Goal: Task Accomplishment & Management: Complete application form

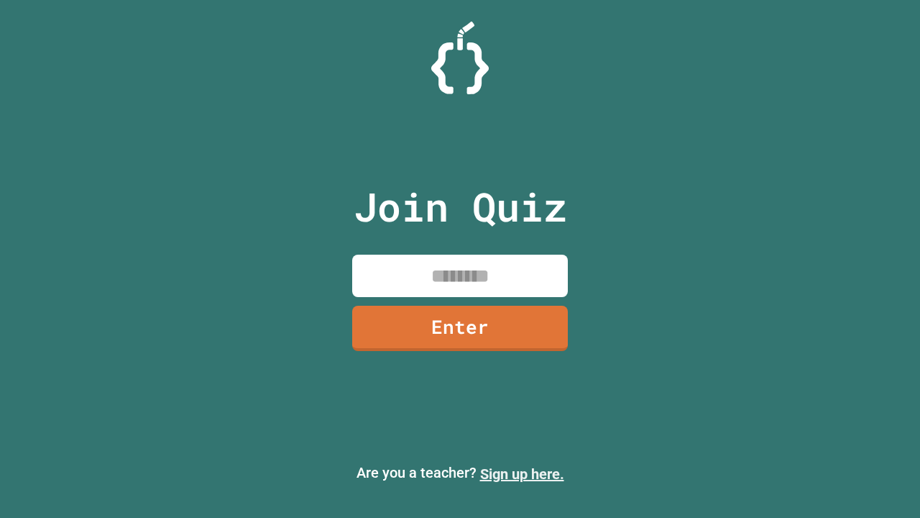
click at [522, 474] on link "Sign up here." at bounding box center [522, 473] width 84 height 17
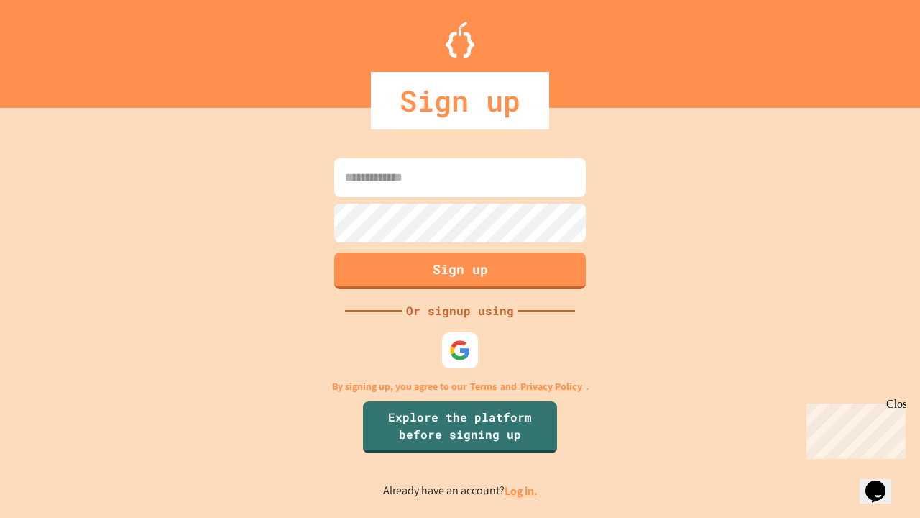
click at [522, 490] on link "Log in." at bounding box center [521, 490] width 33 height 15
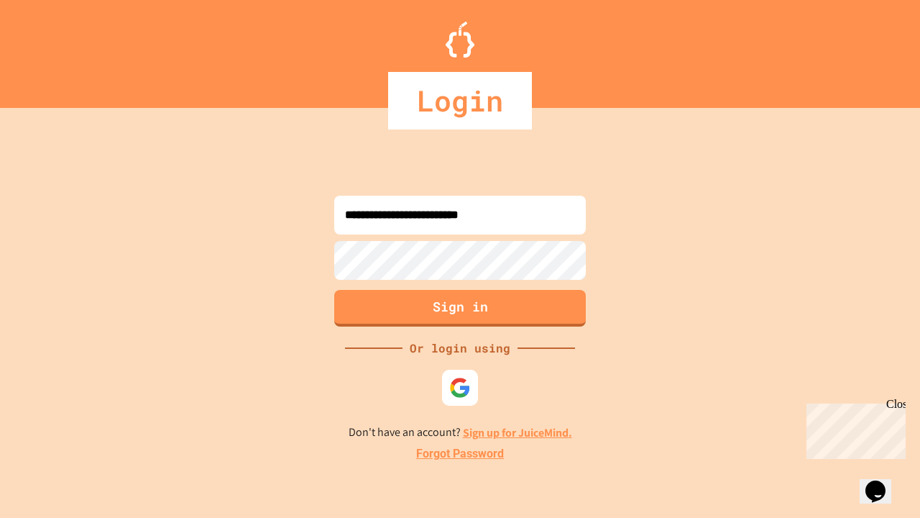
type input "**********"
